Goal: Feedback & Contribution: Contribute content

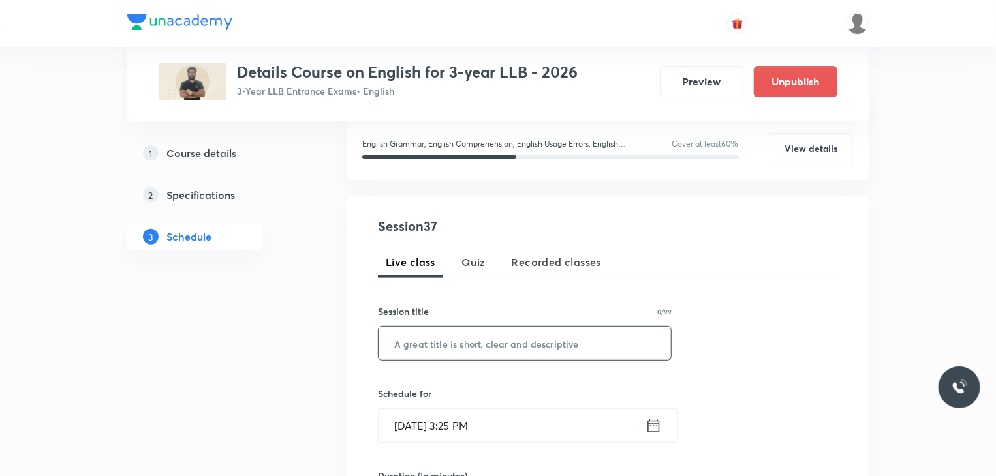
click at [508, 339] on input "text" at bounding box center [524, 343] width 292 height 33
paste input "Master Class"
type input "Master Class"
click at [507, 423] on input "[DATE] 3:25 PM" at bounding box center [511, 425] width 267 height 33
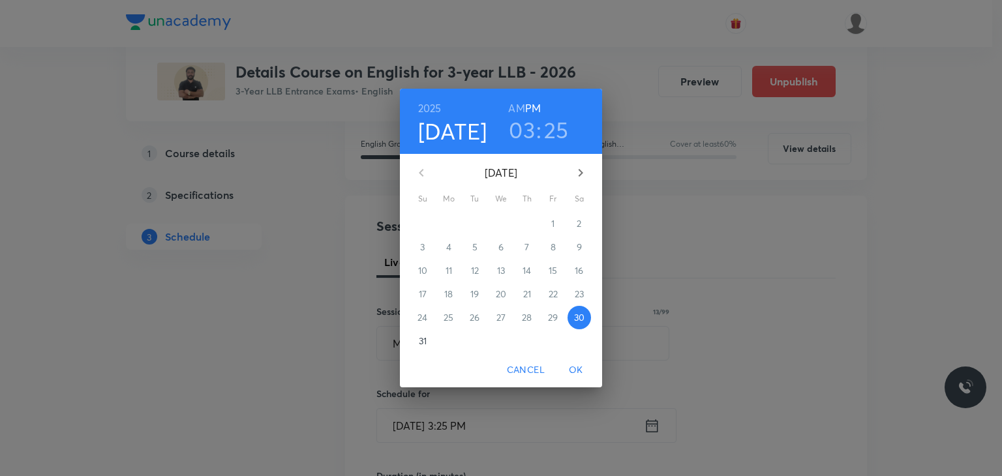
click at [419, 343] on p "31" at bounding box center [423, 341] width 8 height 13
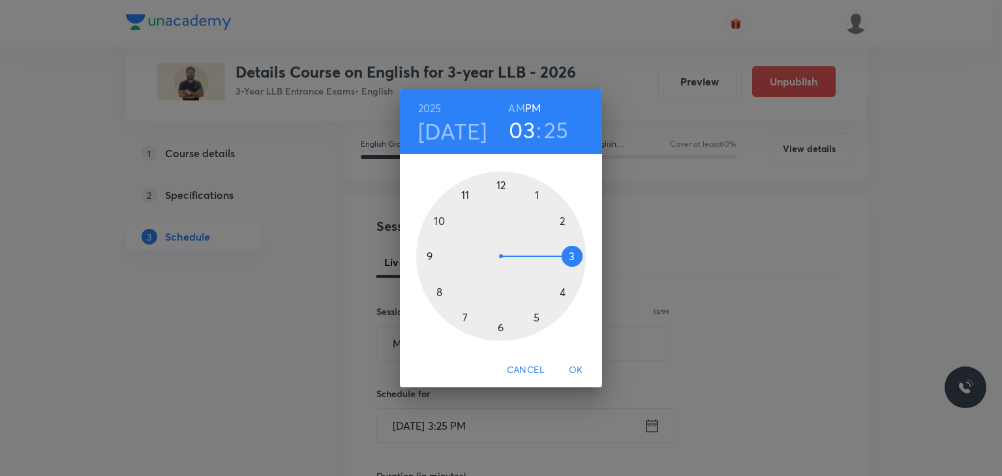
click at [463, 321] on div at bounding box center [501, 257] width 170 height 170
click at [500, 326] on div at bounding box center [501, 257] width 170 height 170
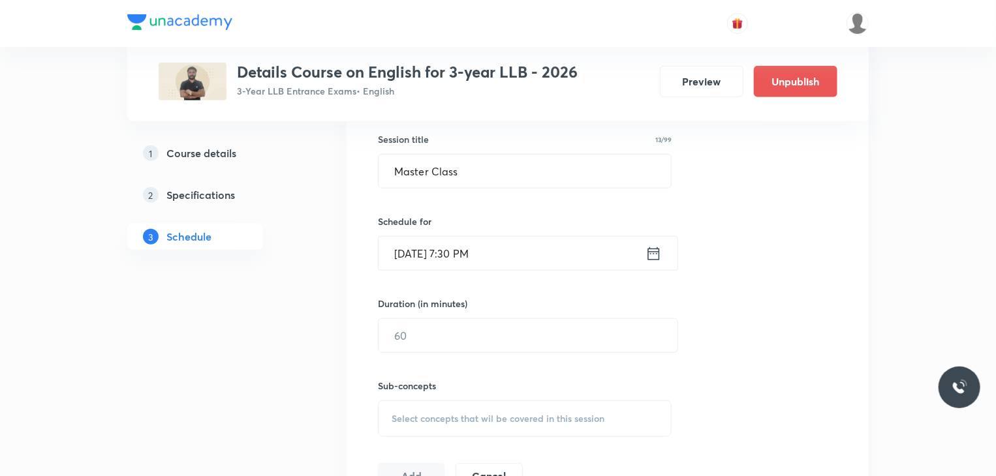
scroll to position [342, 0]
click at [425, 328] on input "text" at bounding box center [527, 335] width 299 height 33
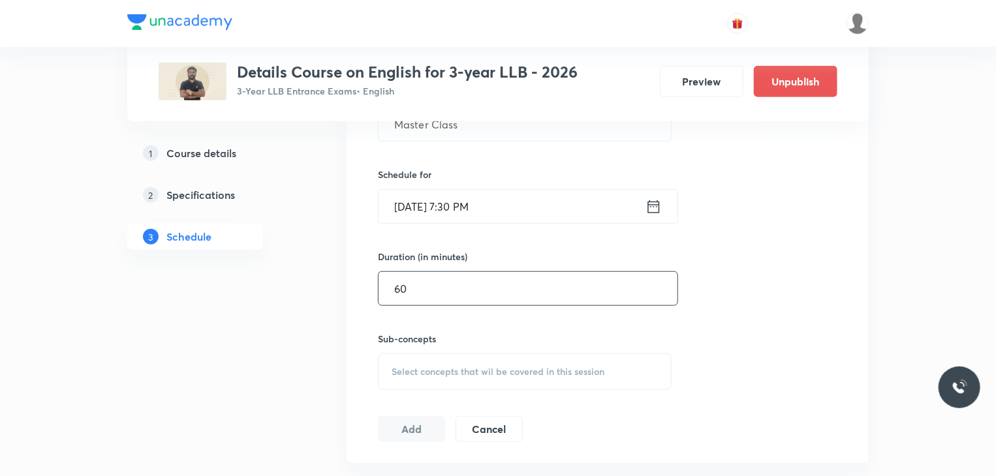
scroll to position [406, 0]
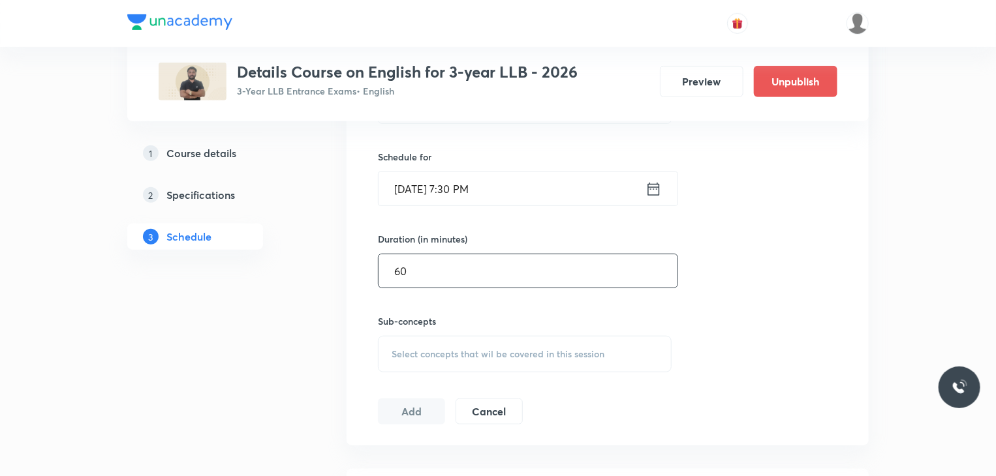
type input "60"
click at [418, 352] on span "Select concepts that wil be covered in this session" at bounding box center [497, 354] width 213 height 10
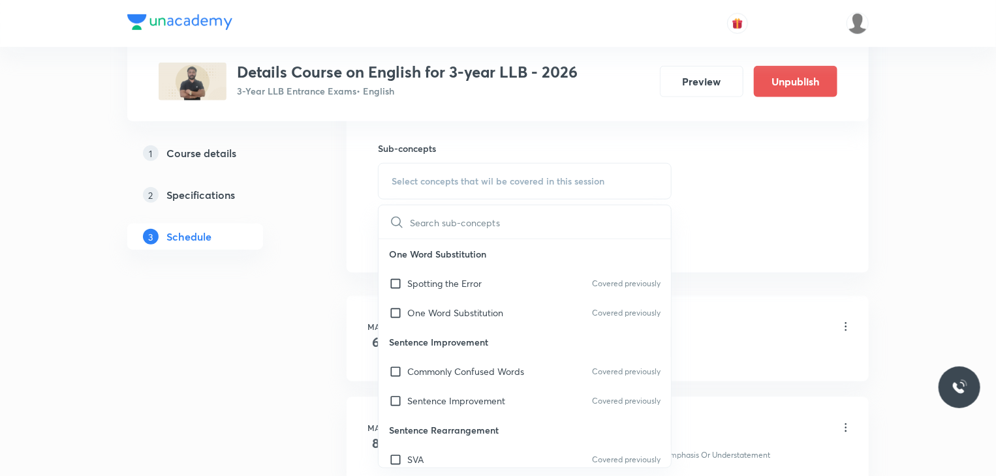
scroll to position [581, 0]
click at [391, 275] on input "checkbox" at bounding box center [398, 282] width 18 height 14
checkbox input "true"
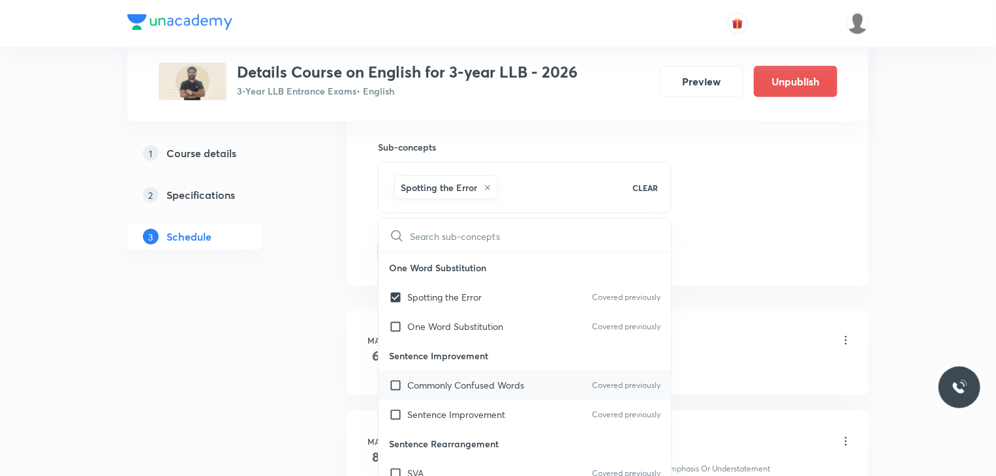
click at [394, 381] on input "checkbox" at bounding box center [398, 385] width 18 height 14
checkbox input "true"
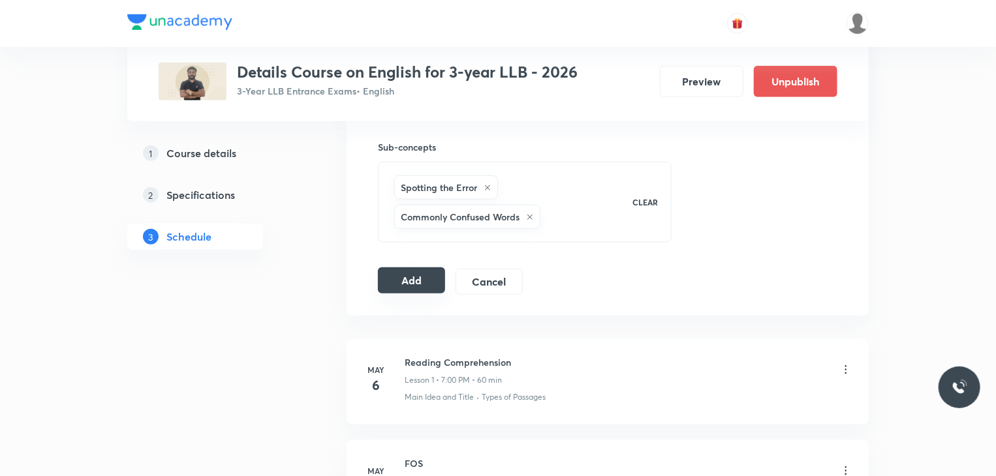
click at [403, 279] on button "Add" at bounding box center [411, 281] width 67 height 26
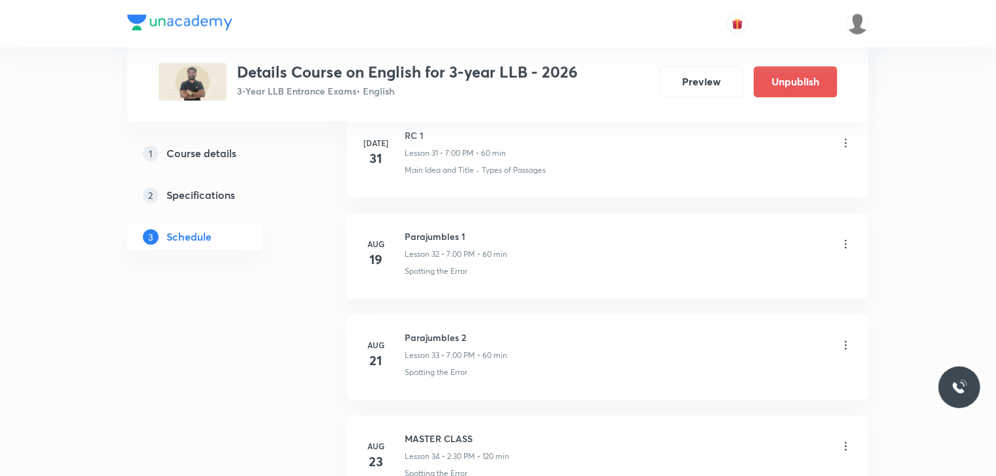
scroll to position [4245, 0]
